Goal: Task Accomplishment & Management: Use online tool/utility

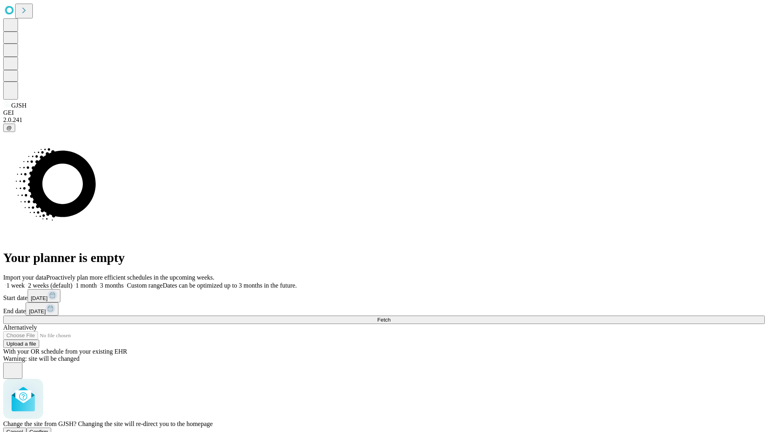
click at [48, 429] on span "Confirm" at bounding box center [39, 432] width 19 height 6
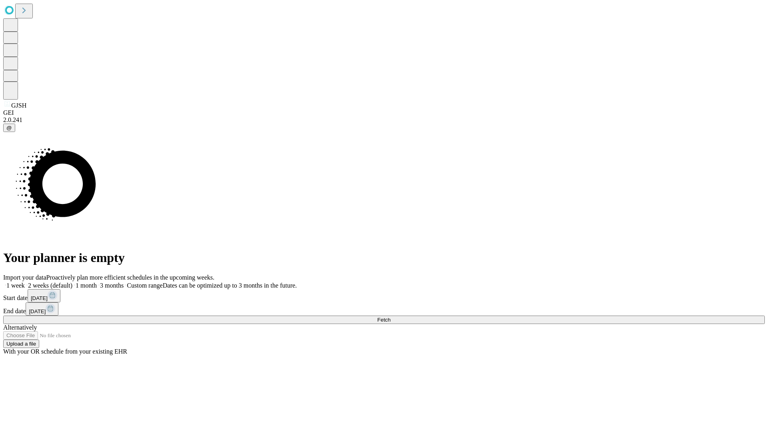
click at [97, 282] on label "1 month" at bounding box center [84, 285] width 24 height 7
click at [390, 317] on span "Fetch" at bounding box center [383, 320] width 13 height 6
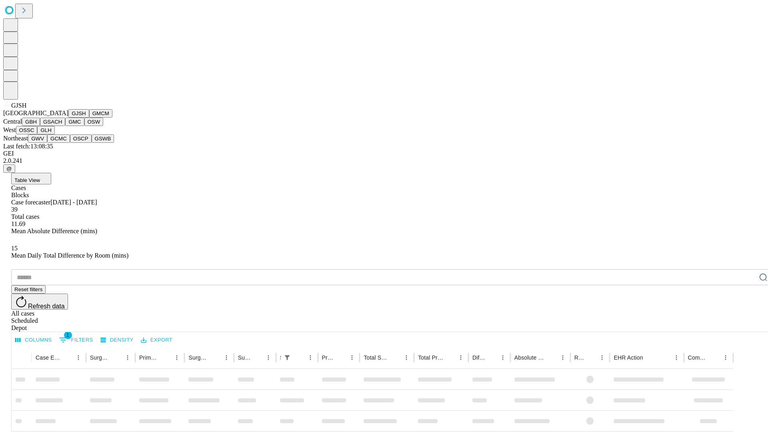
click at [89, 118] on button "GMCM" at bounding box center [100, 113] width 23 height 8
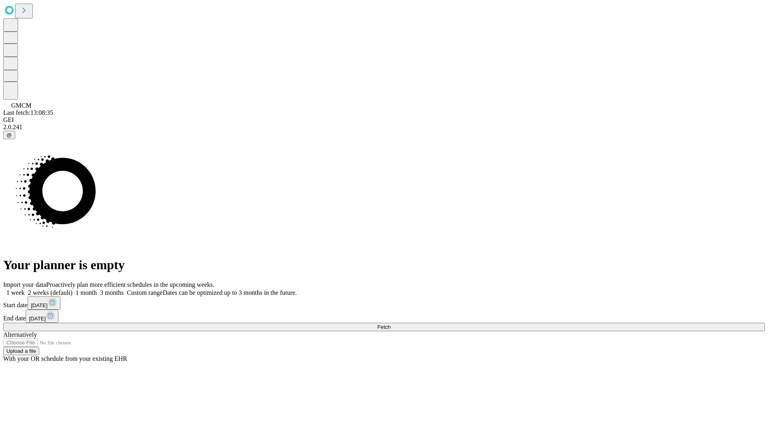
click at [97, 289] on label "1 month" at bounding box center [84, 292] width 24 height 7
click at [390, 324] on span "Fetch" at bounding box center [383, 327] width 13 height 6
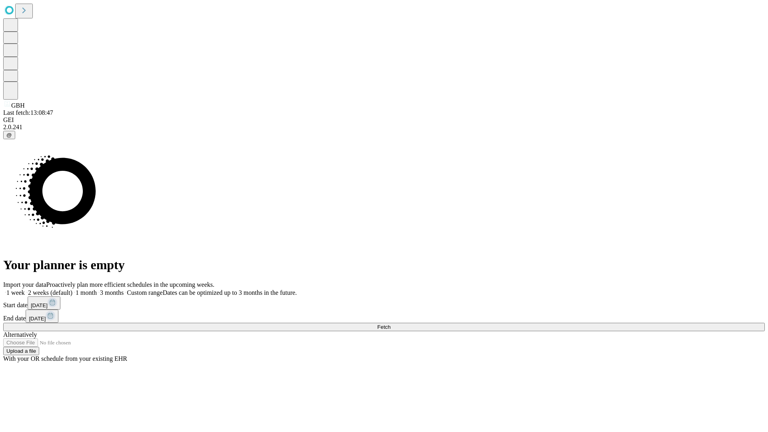
click at [97, 289] on label "1 month" at bounding box center [84, 292] width 24 height 7
click at [390, 324] on span "Fetch" at bounding box center [383, 327] width 13 height 6
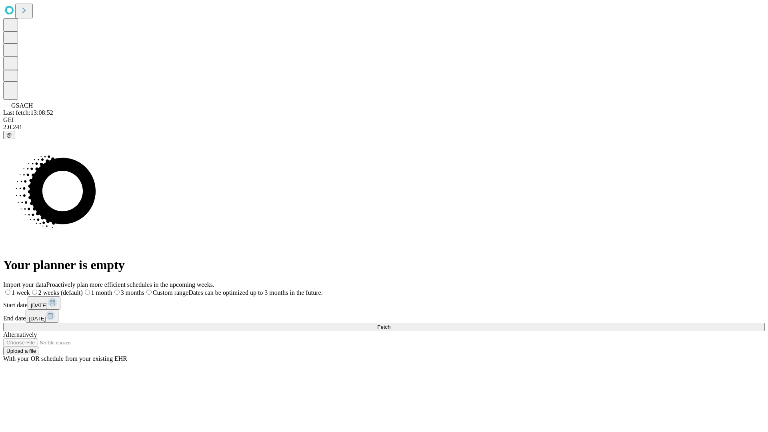
click at [112, 289] on label "1 month" at bounding box center [98, 292] width 30 height 7
click at [390, 324] on span "Fetch" at bounding box center [383, 327] width 13 height 6
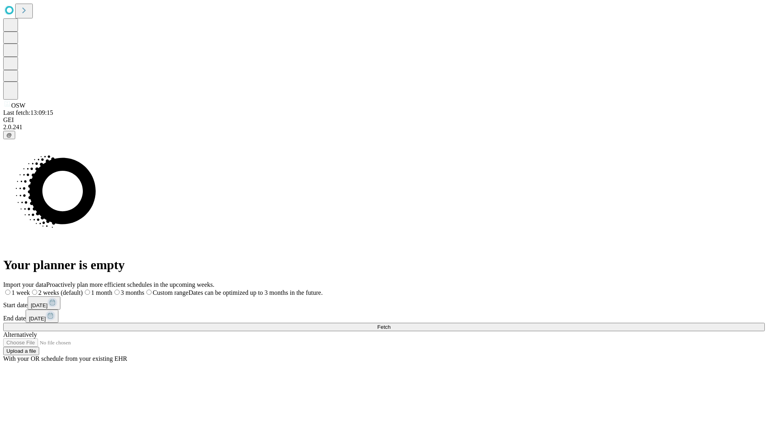
click at [112, 289] on label "1 month" at bounding box center [98, 292] width 30 height 7
click at [390, 324] on span "Fetch" at bounding box center [383, 327] width 13 height 6
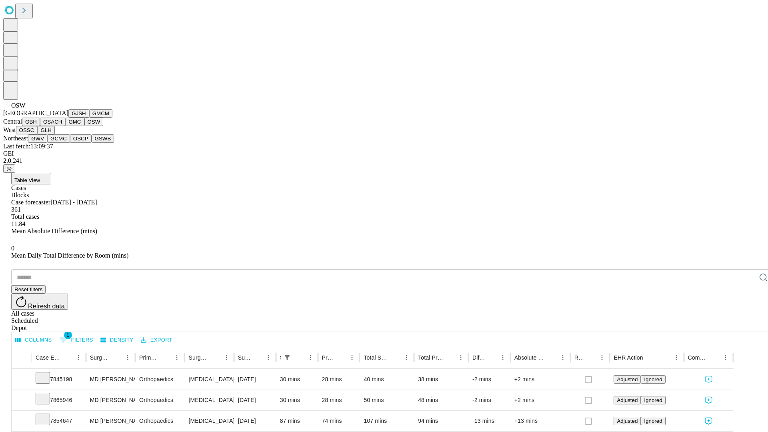
click at [38, 134] on button "OSSC" at bounding box center [27, 130] width 22 height 8
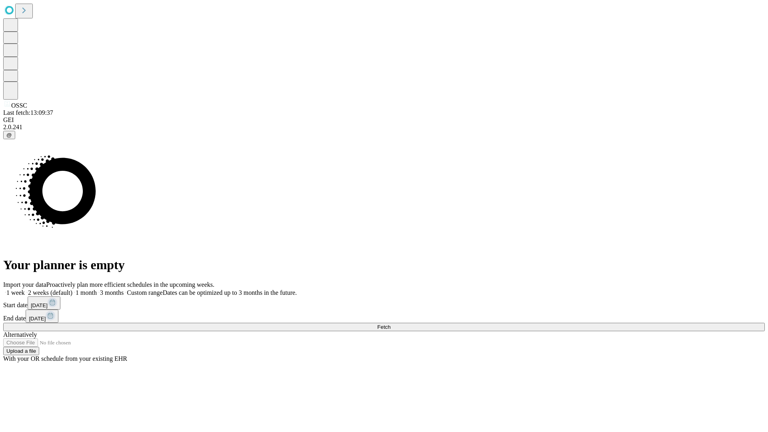
click at [97, 289] on label "1 month" at bounding box center [84, 292] width 24 height 7
click at [390, 324] on span "Fetch" at bounding box center [383, 327] width 13 height 6
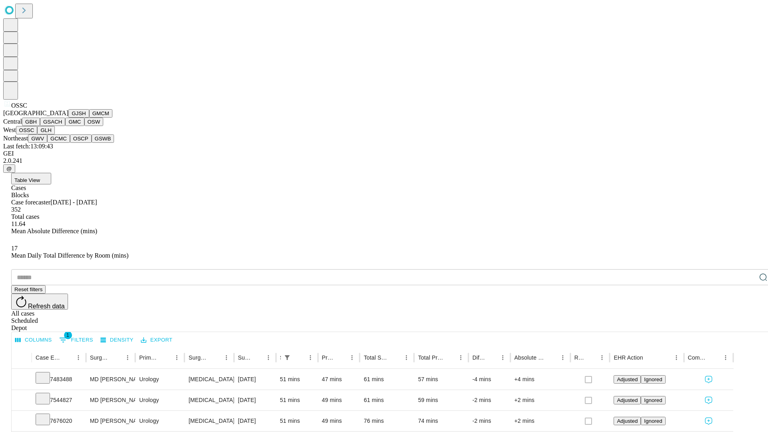
click at [54, 134] on button "GLH" at bounding box center [45, 130] width 17 height 8
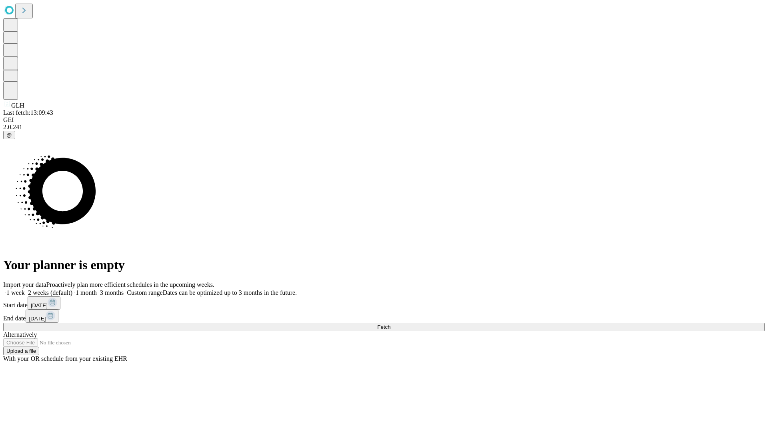
click at [97, 289] on label "1 month" at bounding box center [84, 292] width 24 height 7
click at [390, 324] on span "Fetch" at bounding box center [383, 327] width 13 height 6
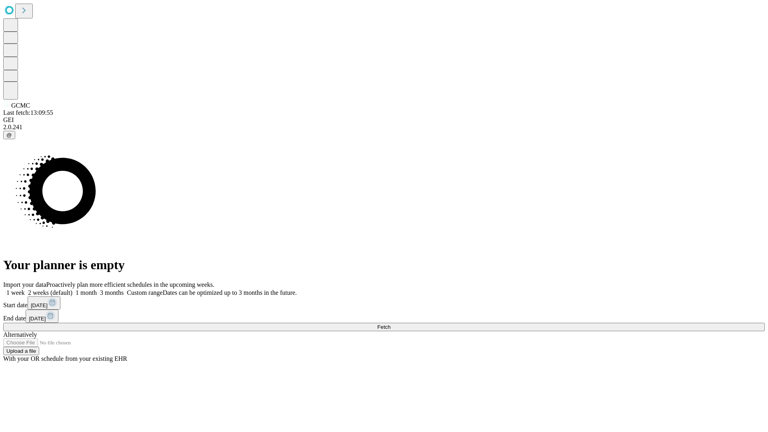
click at [97, 289] on label "1 month" at bounding box center [84, 292] width 24 height 7
click at [390, 324] on span "Fetch" at bounding box center [383, 327] width 13 height 6
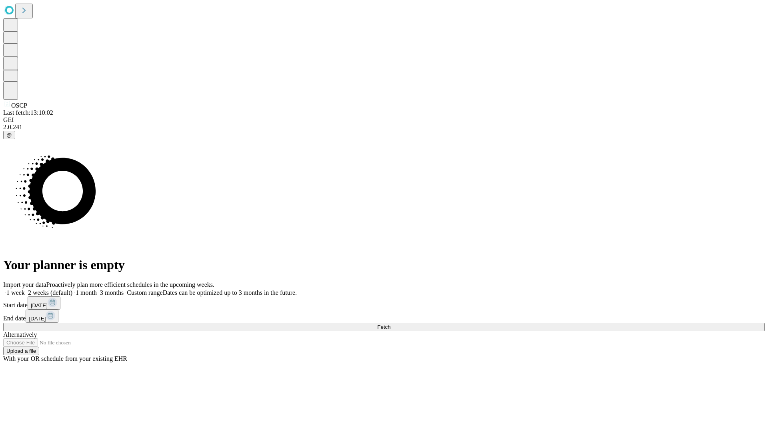
click at [97, 289] on label "1 month" at bounding box center [84, 292] width 24 height 7
click at [390, 324] on span "Fetch" at bounding box center [383, 327] width 13 height 6
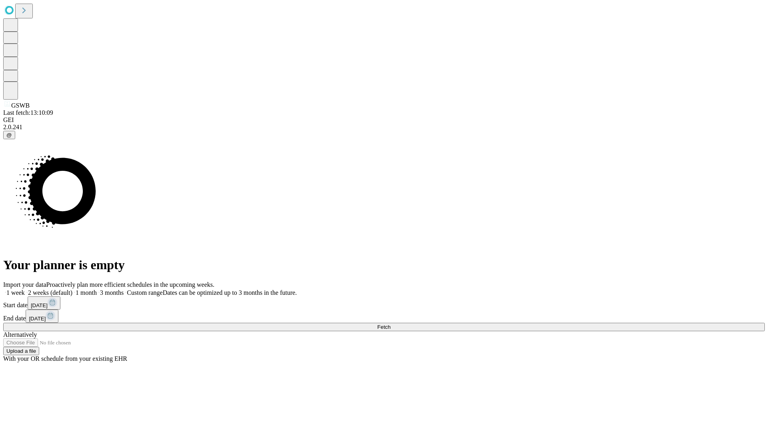
click at [97, 289] on label "1 month" at bounding box center [84, 292] width 24 height 7
click at [390, 324] on span "Fetch" at bounding box center [383, 327] width 13 height 6
